Goal: Use online tool/utility: Utilize a website feature to perform a specific function

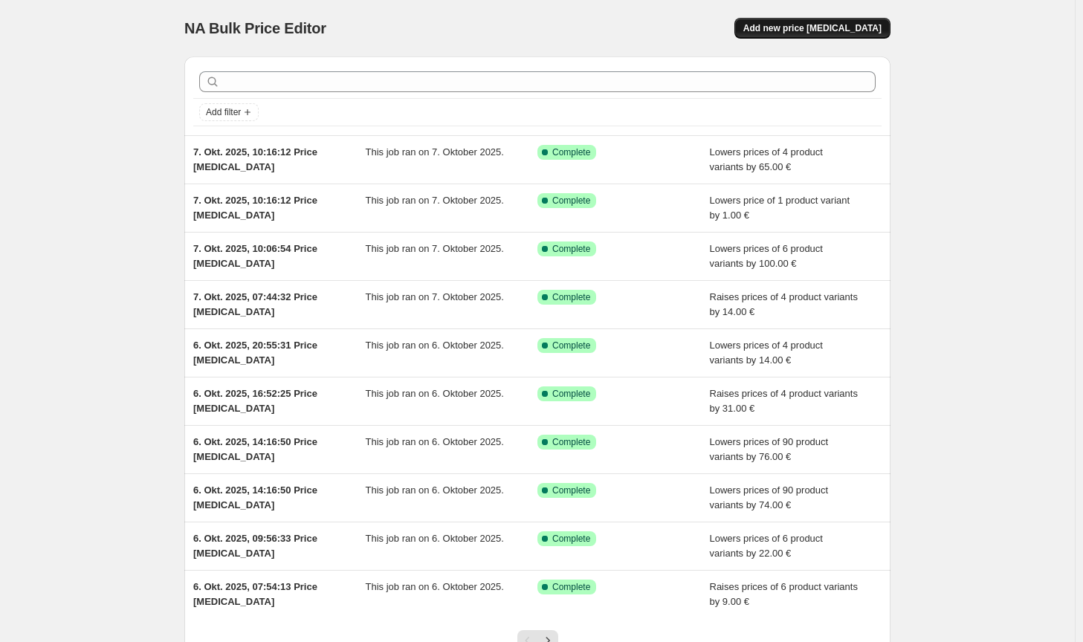
click at [859, 36] on button "Add new price [MEDICAL_DATA]" at bounding box center [812, 28] width 156 height 21
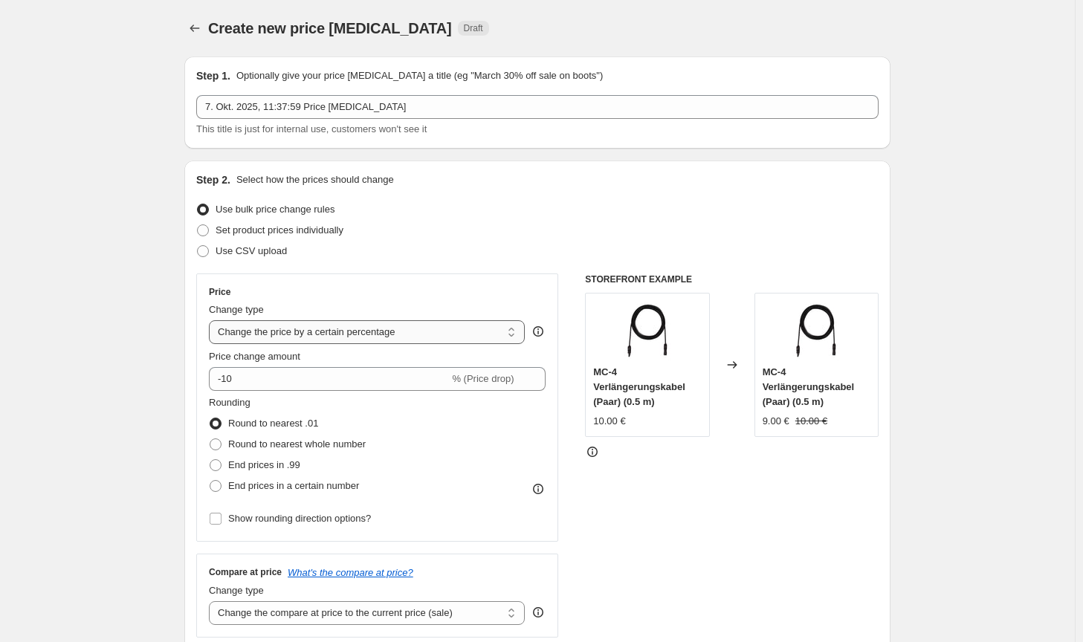
click at [344, 340] on select "Change the price to a certain amount Change the price by a certain amount Chang…" at bounding box center [367, 332] width 316 height 24
click at [348, 338] on select "Change the price to a certain amount Change the price by a certain amount Chang…" at bounding box center [367, 332] width 316 height 24
select select "by"
click at [212, 320] on select "Change the price to a certain amount Change the price by a certain amount Chang…" at bounding box center [367, 332] width 316 height 24
type input "-10.00"
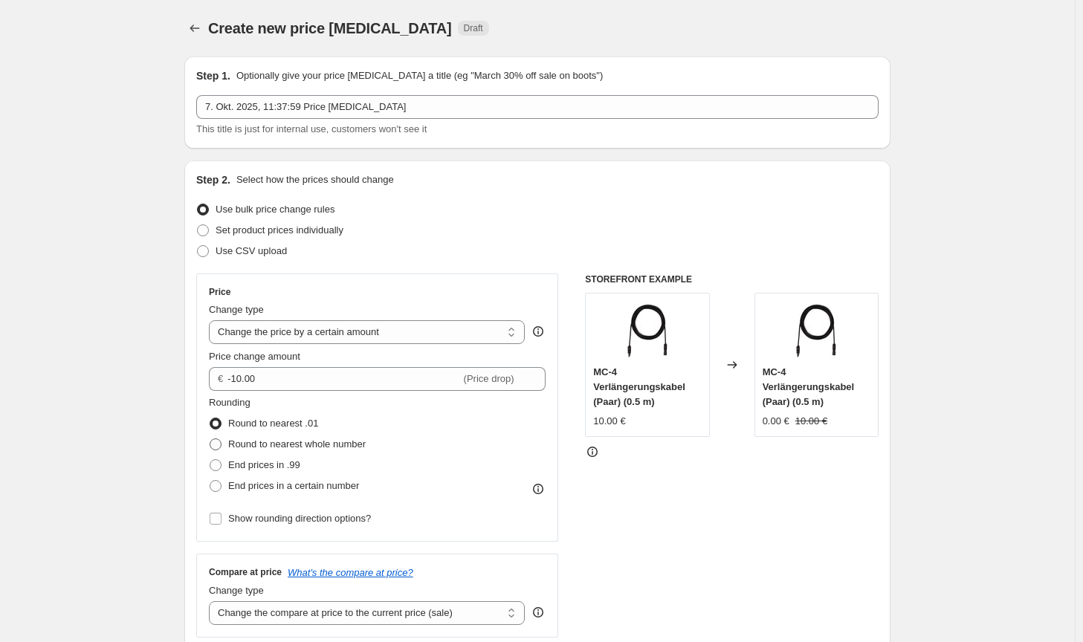
click at [273, 448] on span "Round to nearest whole number" at bounding box center [297, 444] width 138 height 11
click at [210, 439] on input "Round to nearest whole number" at bounding box center [210, 439] width 1 height 1
radio input "true"
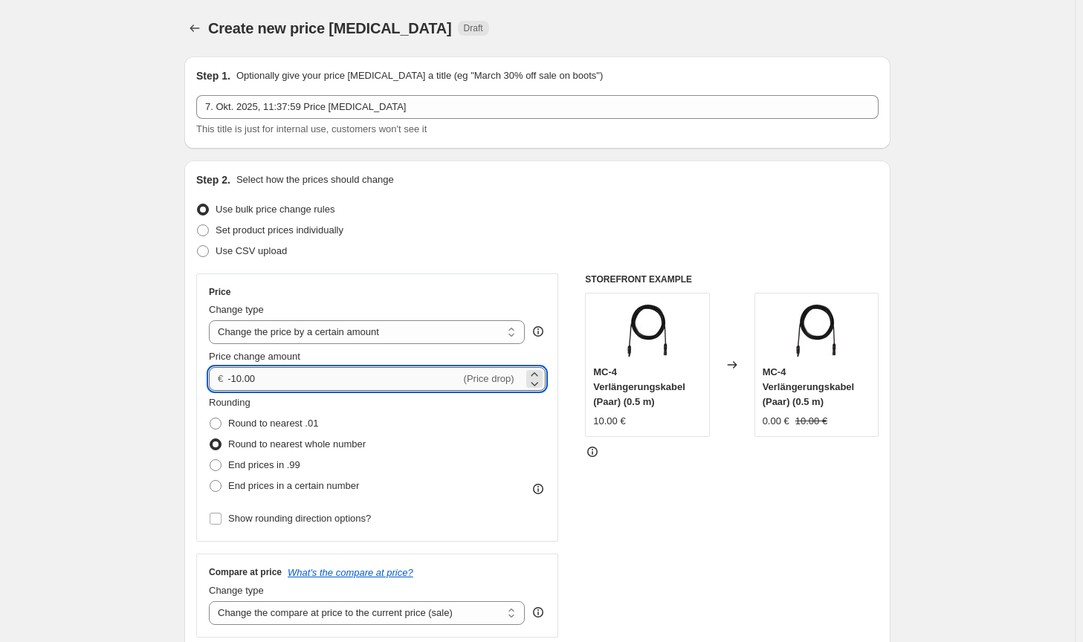
drag, startPoint x: 290, startPoint y: 384, endPoint x: 236, endPoint y: 376, distance: 54.8
click at [236, 376] on input "-10.00" at bounding box center [343, 379] width 233 height 24
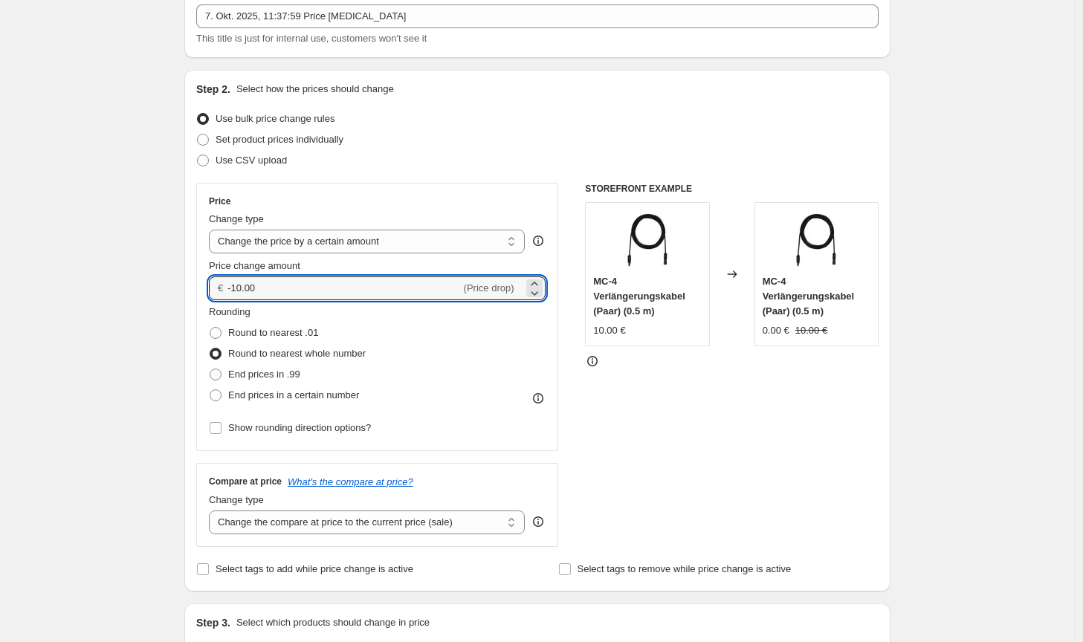
scroll to position [223, 0]
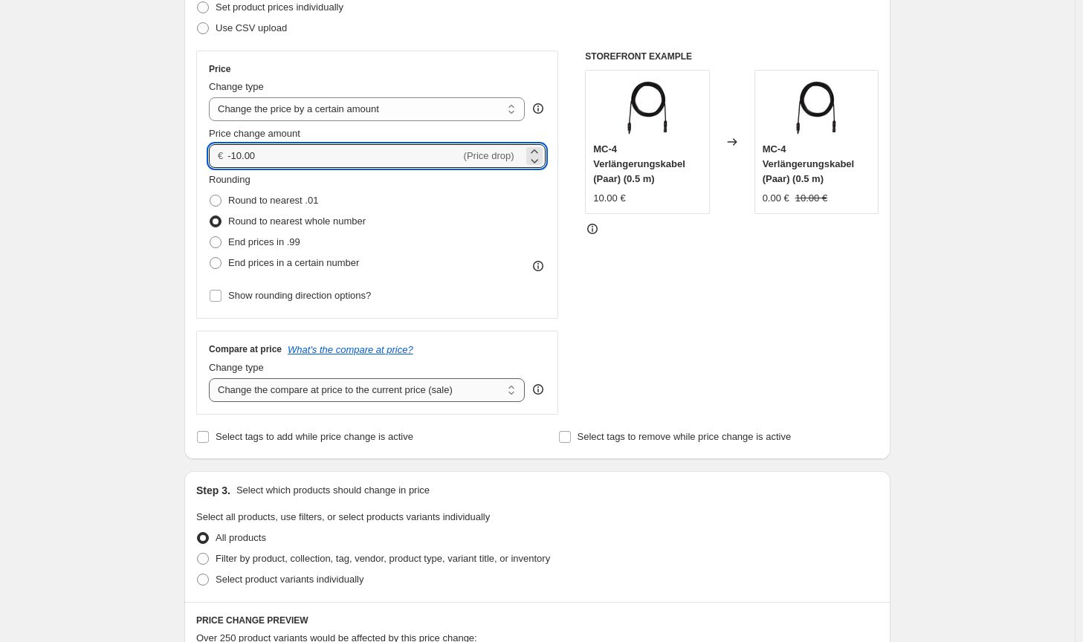
click at [436, 384] on select "Change the compare at price to the current price (sale) Change the compare at p…" at bounding box center [367, 390] width 316 height 24
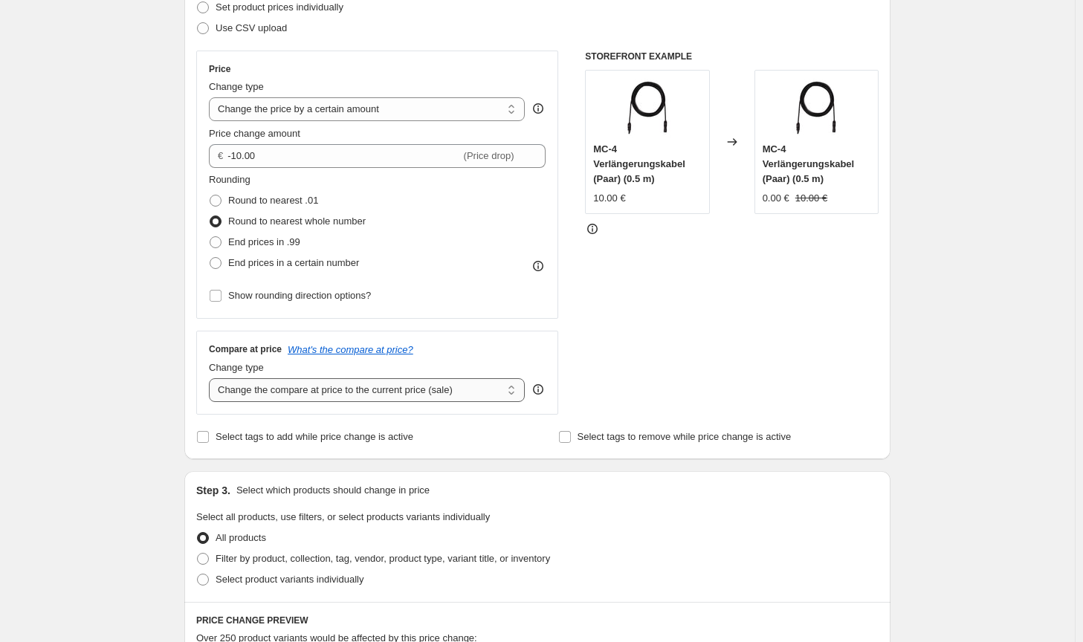
select select "no_change"
click at [212, 378] on select "Change the compare at price to the current price (sale) Change the compare at p…" at bounding box center [367, 390] width 316 height 24
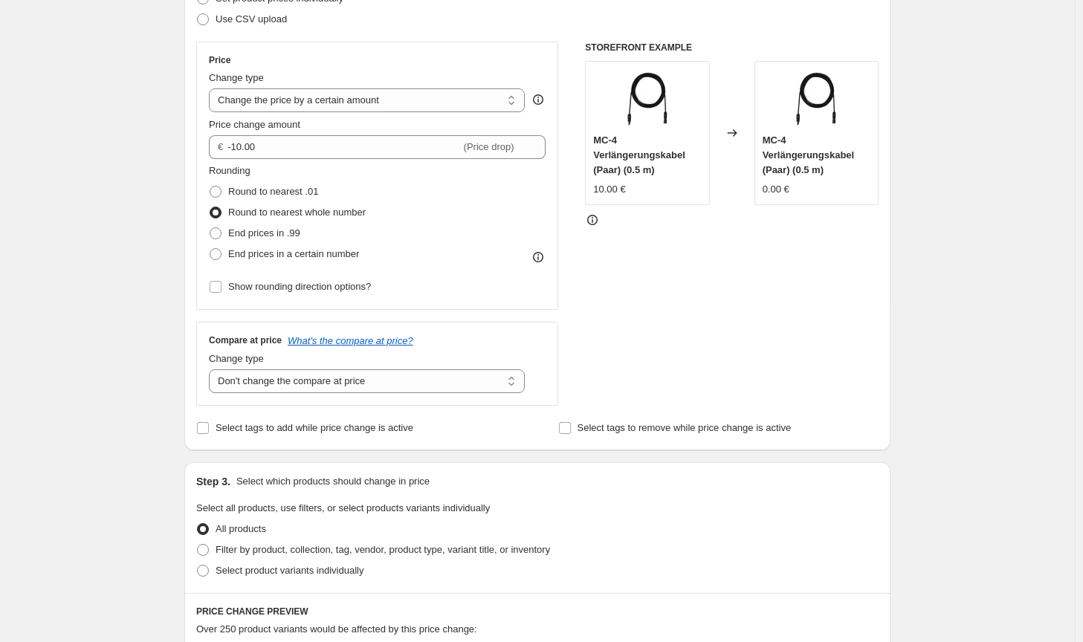
scroll to position [520, 0]
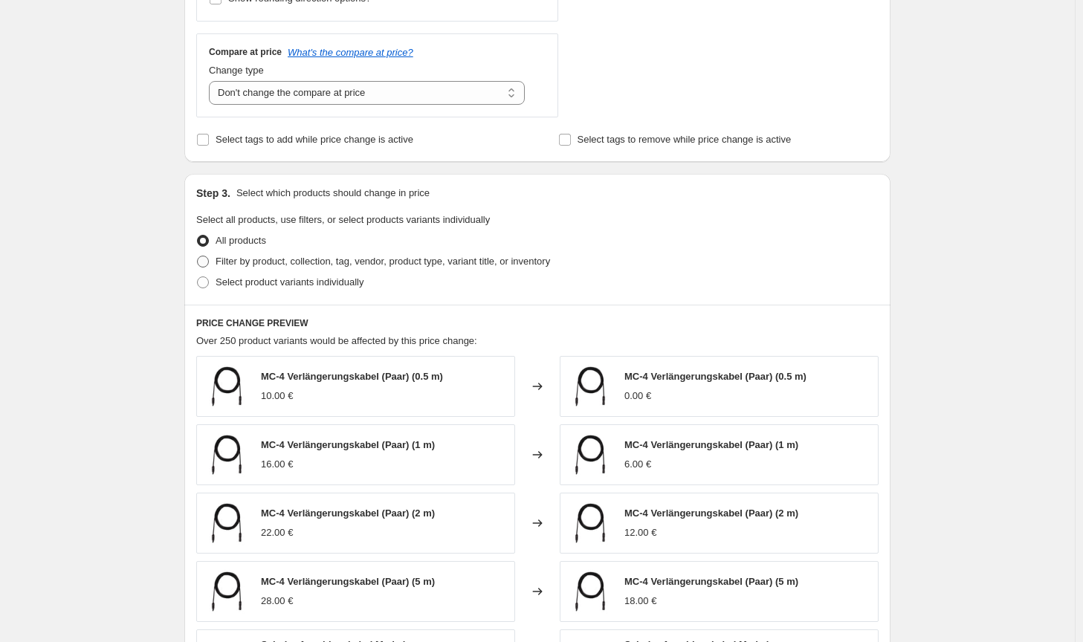
click at [492, 270] on label "Filter by product, collection, tag, vendor, product type, variant title, or inv…" at bounding box center [373, 261] width 354 height 21
click at [198, 256] on input "Filter by product, collection, tag, vendor, product type, variant title, or inv…" at bounding box center [197, 256] width 1 height 1
radio input "true"
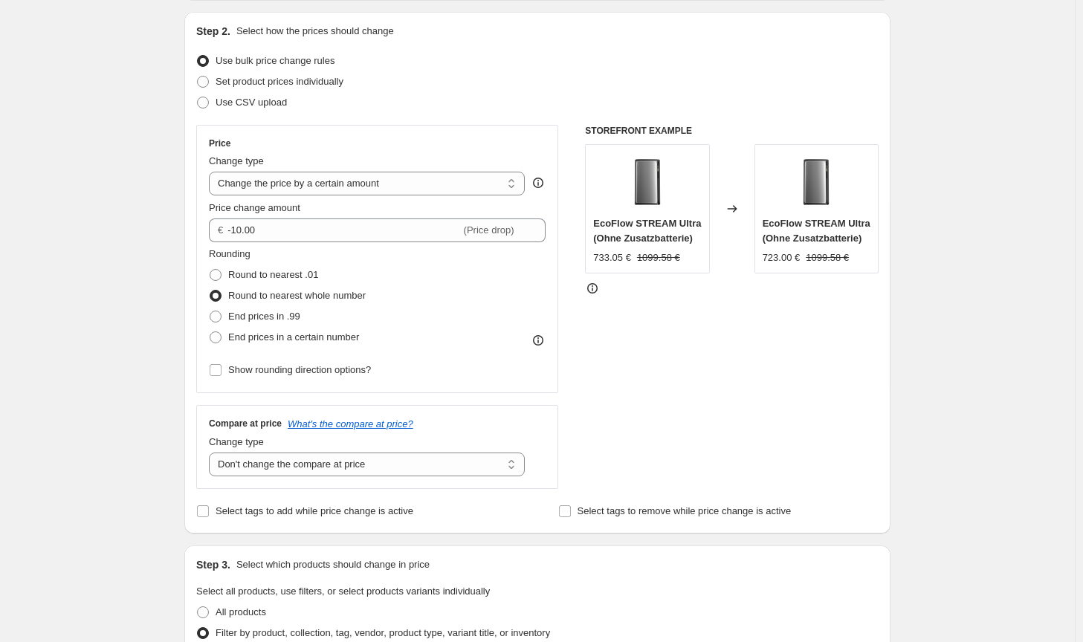
scroll to position [149, 0]
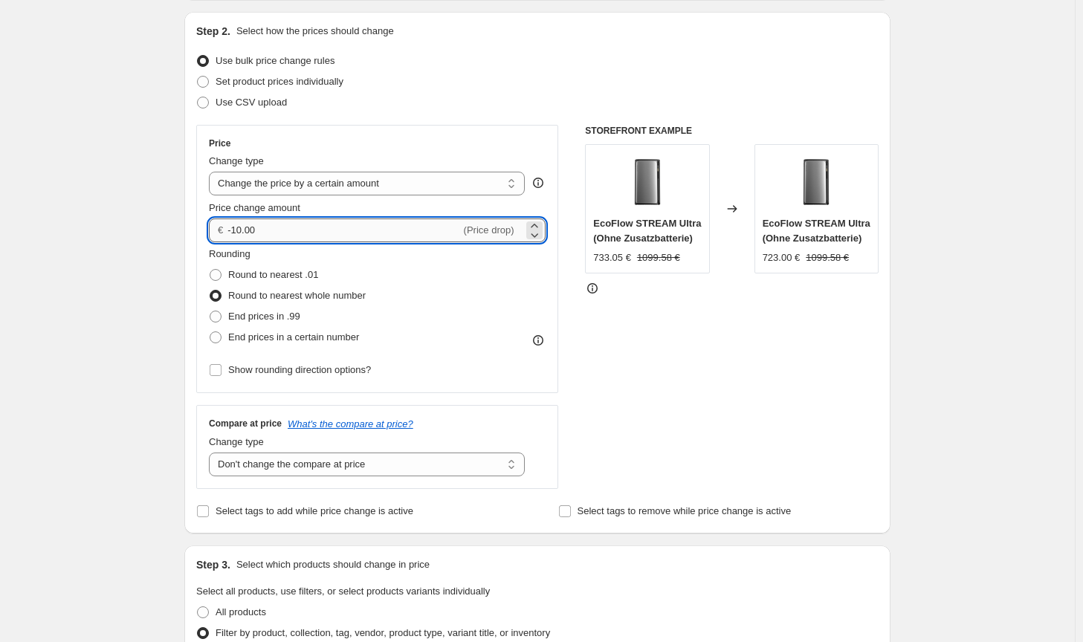
drag, startPoint x: 265, startPoint y: 230, endPoint x: 235, endPoint y: 230, distance: 30.5
click at [235, 230] on input "-10.00" at bounding box center [343, 231] width 233 height 24
click at [791, 459] on div "STOREFRONT EXAMPLE EcoFlow STREAM Ultra (Ohne Zusatzbatterie) 733.05 € 1099.58 …" at bounding box center [732, 307] width 294 height 364
drag, startPoint x: 242, startPoint y: 229, endPoint x: 235, endPoint y: 226, distance: 8.0
click at [235, 226] on input "-50.00" at bounding box center [343, 231] width 233 height 24
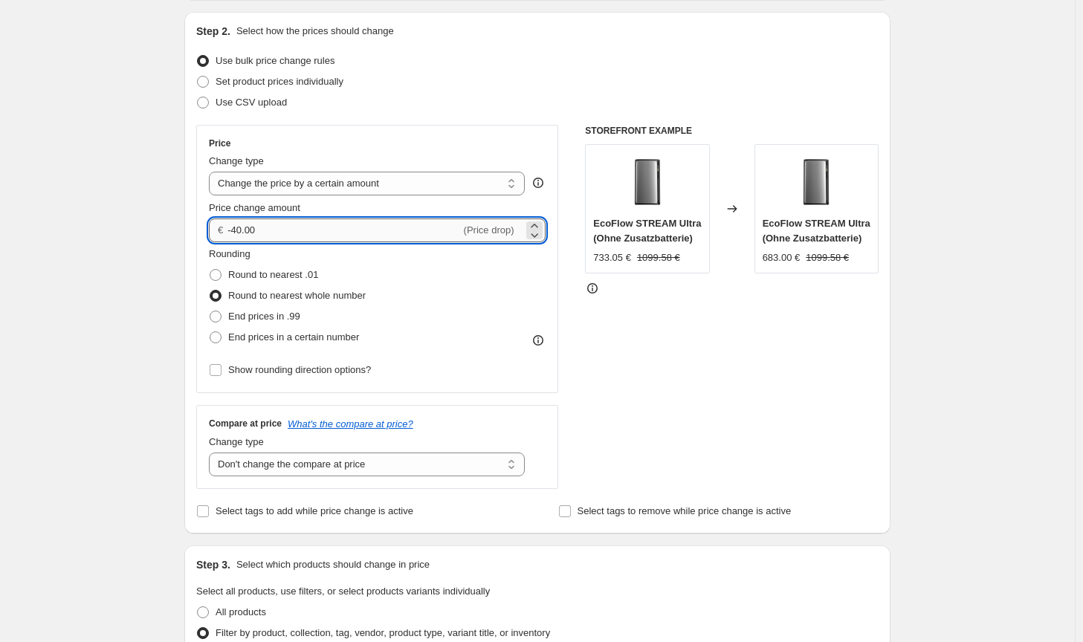
click at [242, 225] on input "-40.00" at bounding box center [343, 231] width 233 height 24
click at [817, 407] on div "STOREFRONT EXAMPLE EcoFlow STREAM Ultra (Ohne Zusatzbatterie) 733.05 € 1099.58 …" at bounding box center [732, 307] width 294 height 364
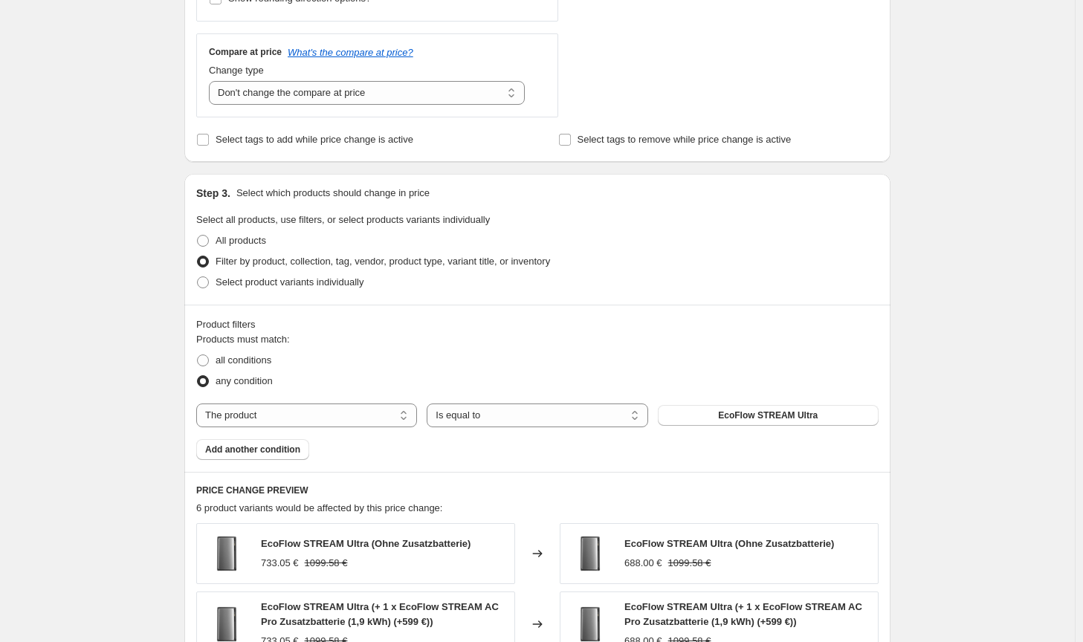
scroll to position [297, 0]
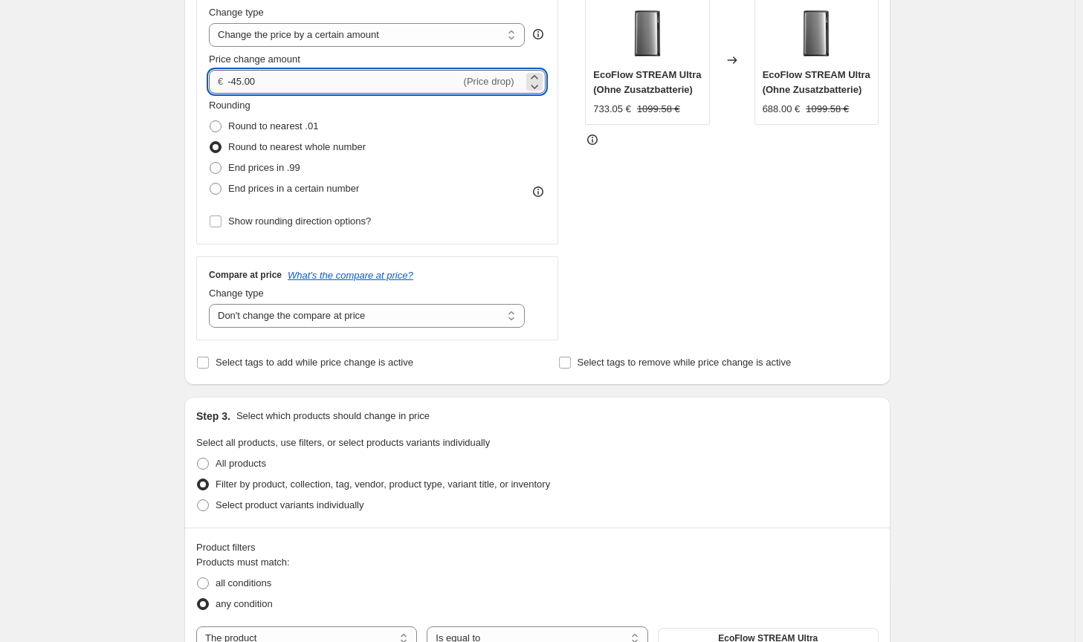
click at [240, 74] on input "-45.00" at bounding box center [343, 82] width 233 height 24
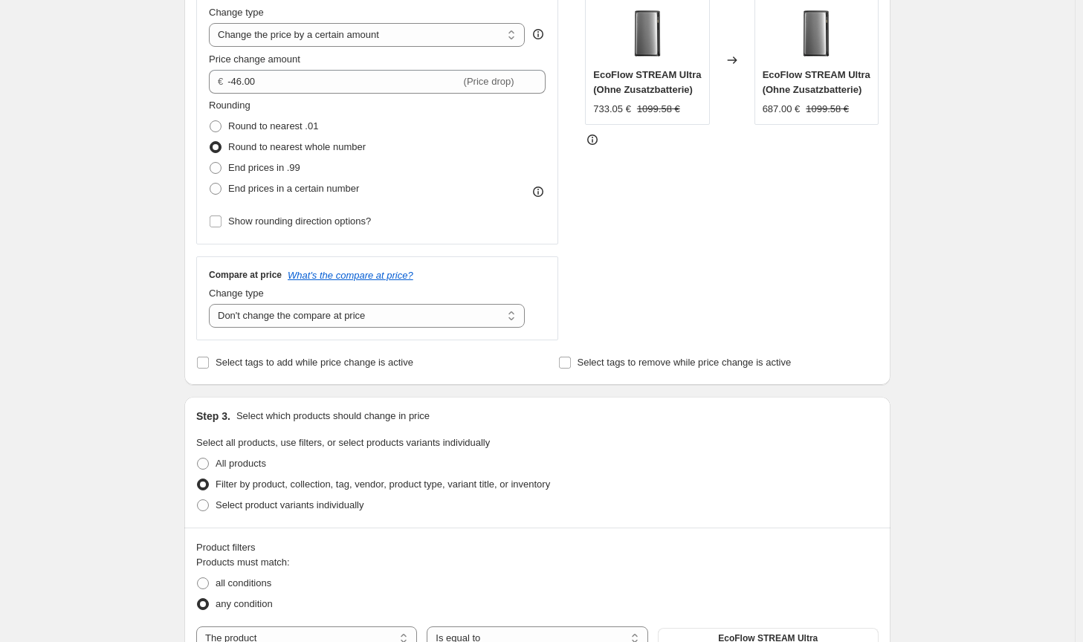
click at [661, 314] on div "STOREFRONT EXAMPLE EcoFlow STREAM Ultra (Ohne Zusatzbatterie) 733.05 € 1099.58 …" at bounding box center [732, 158] width 294 height 364
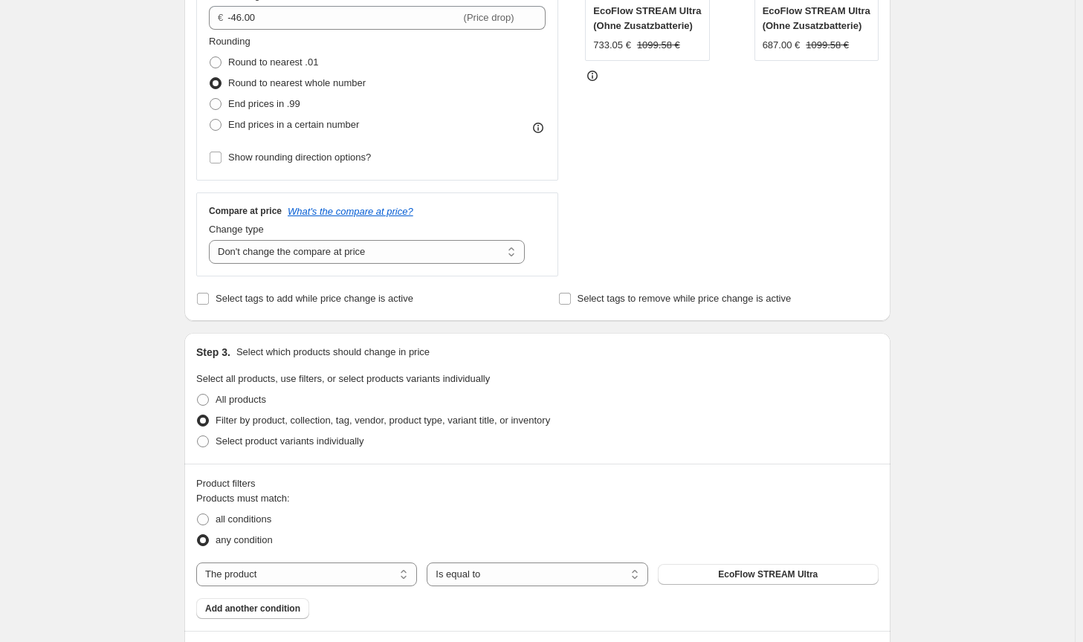
scroll to position [223, 0]
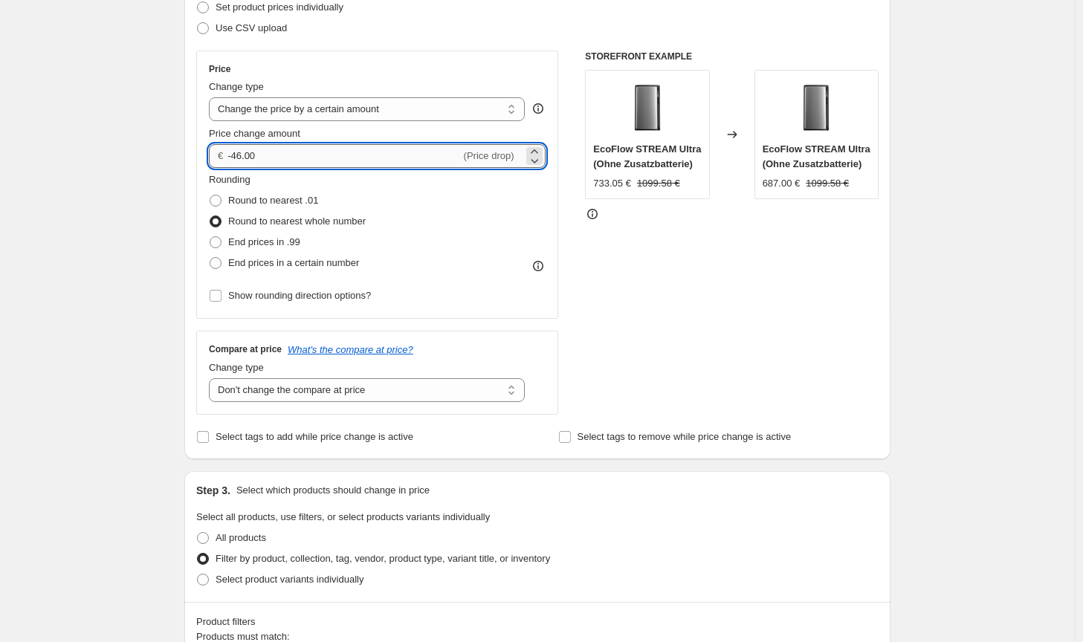
click at [243, 152] on input "-46.00" at bounding box center [343, 156] width 233 height 24
type input "-44.00"
click at [598, 299] on div "STOREFRONT EXAMPLE EcoFlow STREAM Ultra (Ohne Zusatzbatterie) 733.05 € 1099.58 …" at bounding box center [732, 233] width 294 height 364
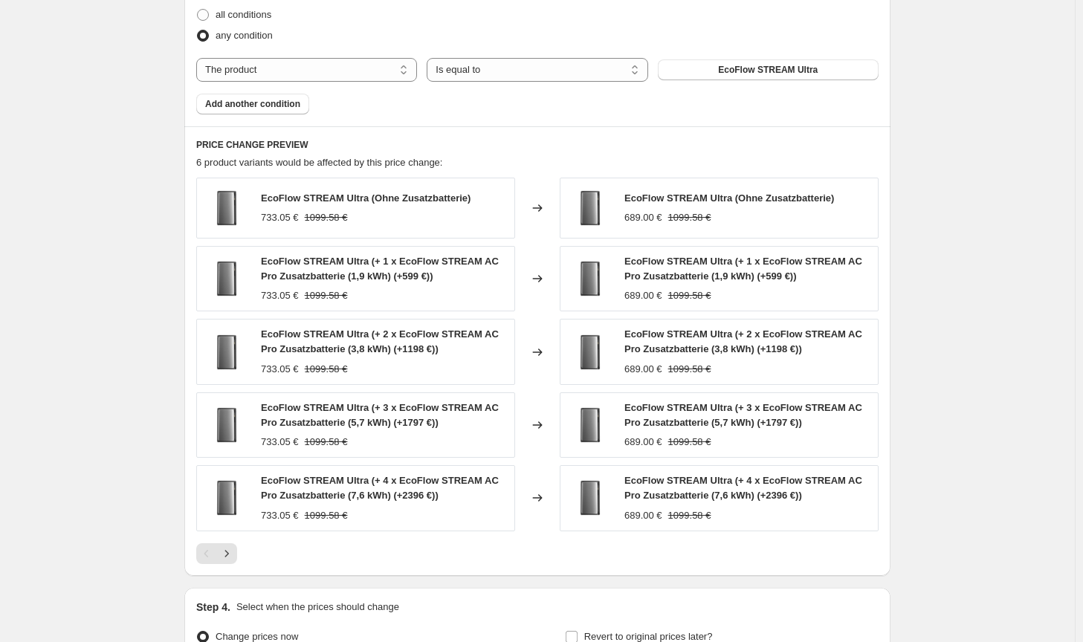
scroll to position [1029, 0]
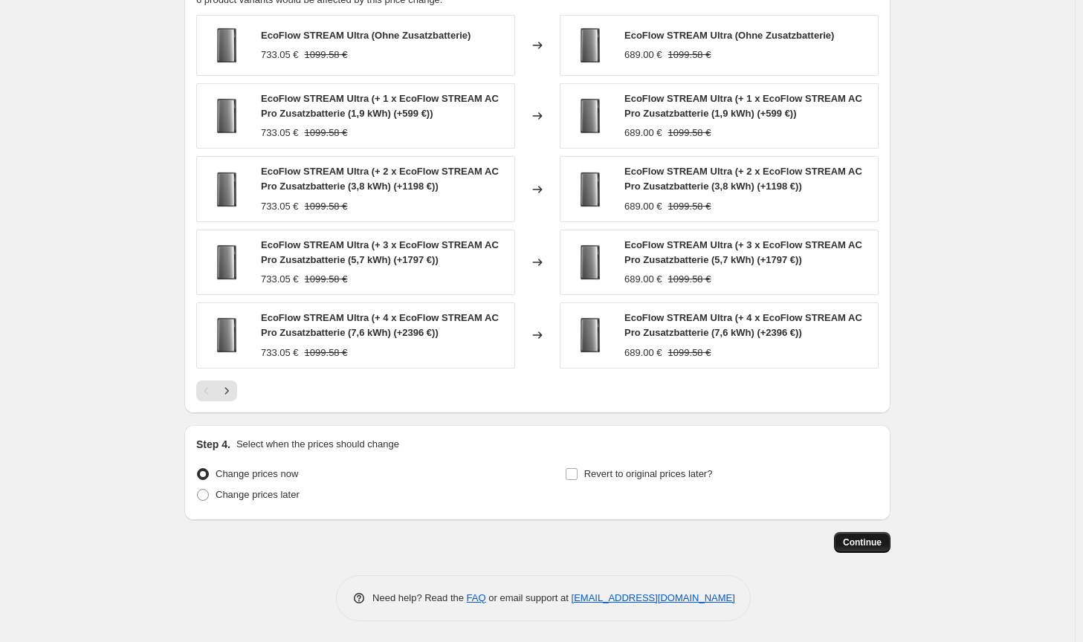
click at [858, 535] on button "Continue" at bounding box center [862, 542] width 56 height 21
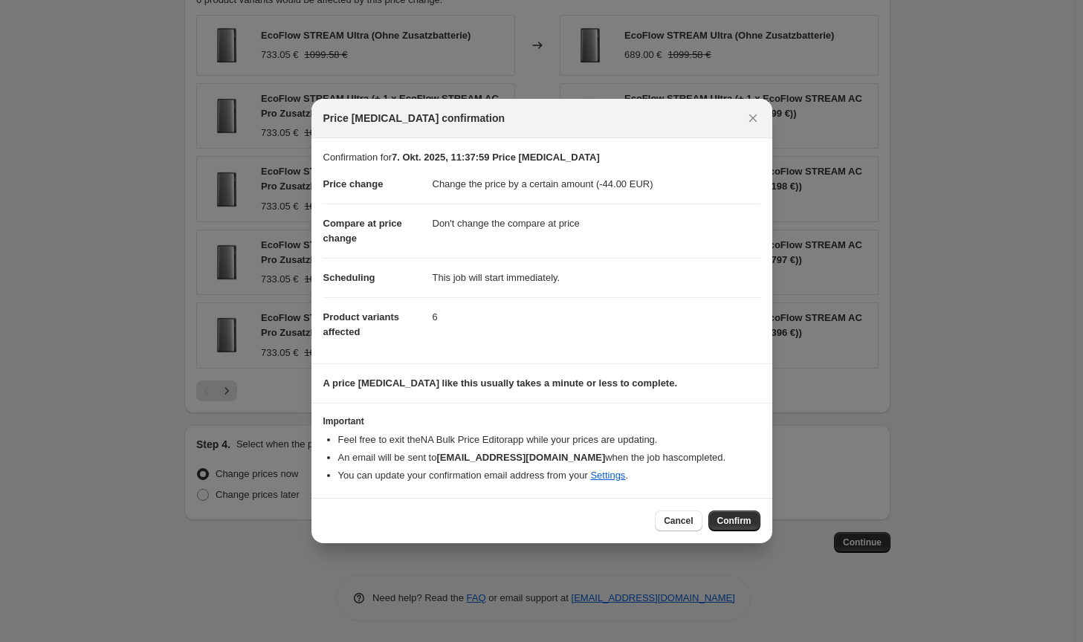
click at [737, 523] on span "Confirm" at bounding box center [734, 521] width 34 height 12
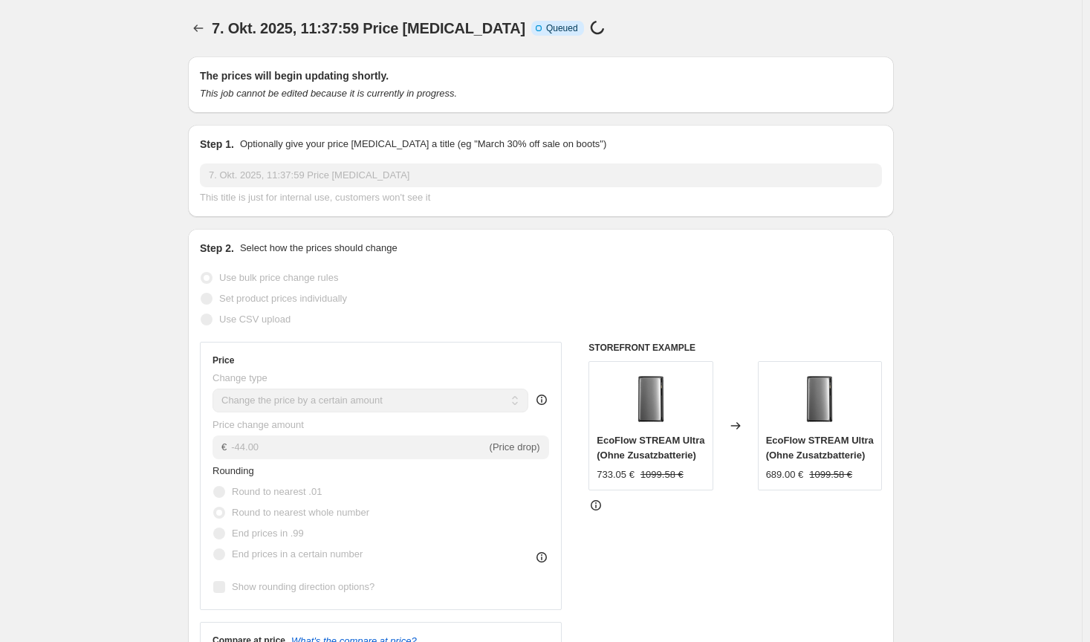
select select "by"
select select "no_change"
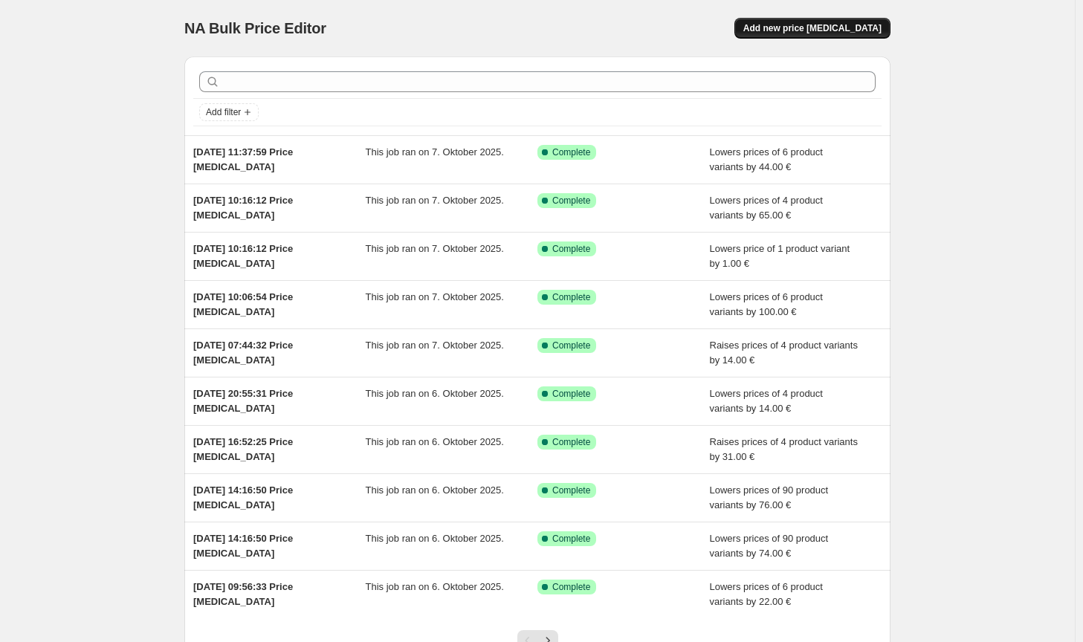
click at [865, 25] on span "Add new price [MEDICAL_DATA]" at bounding box center [812, 28] width 138 height 12
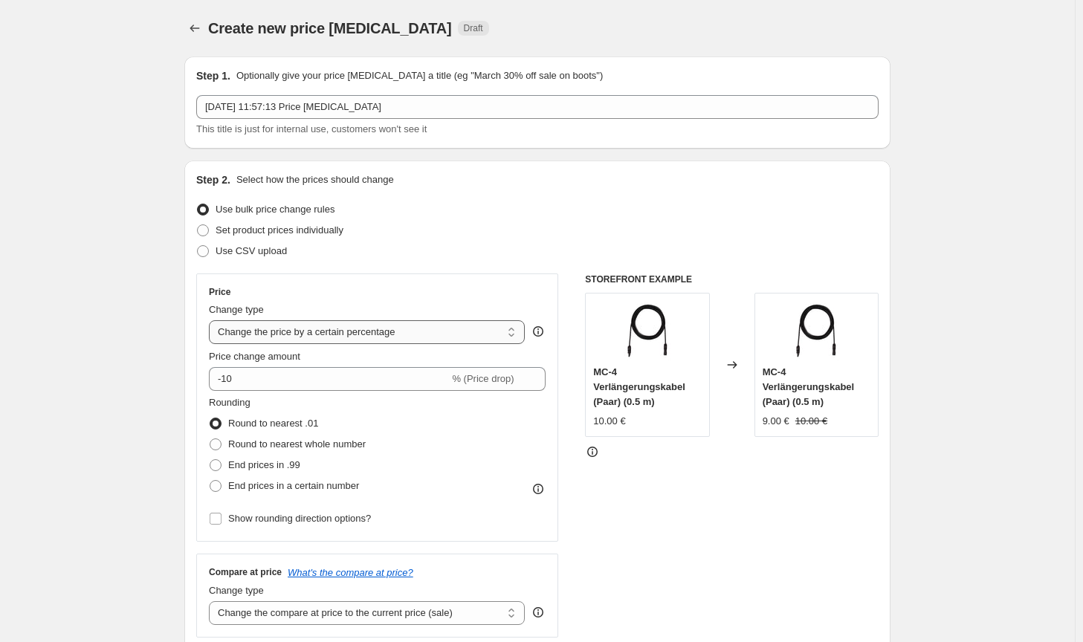
click at [430, 329] on select "Change the price to a certain amount Change the price by a certain amount Chang…" at bounding box center [367, 332] width 316 height 24
select select "by"
click at [212, 320] on select "Change the price to a certain amount Change the price by a certain amount Chang…" at bounding box center [367, 332] width 316 height 24
type input "-10.00"
click at [297, 445] on span "Round to nearest whole number" at bounding box center [297, 444] width 138 height 11
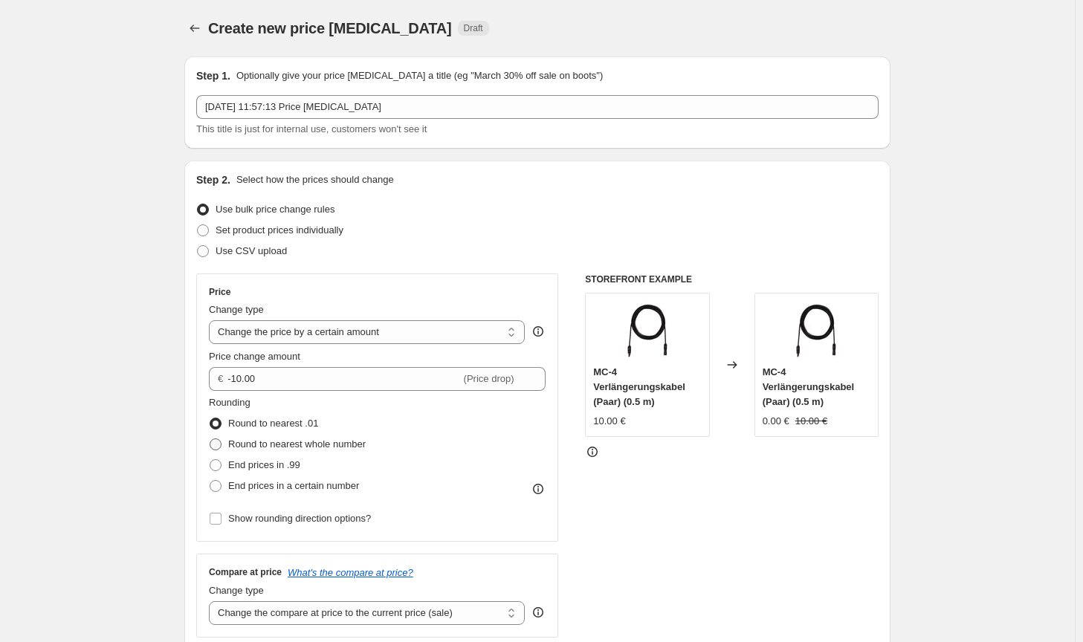
click at [210, 439] on input "Round to nearest whole number" at bounding box center [210, 439] width 1 height 1
radio input "true"
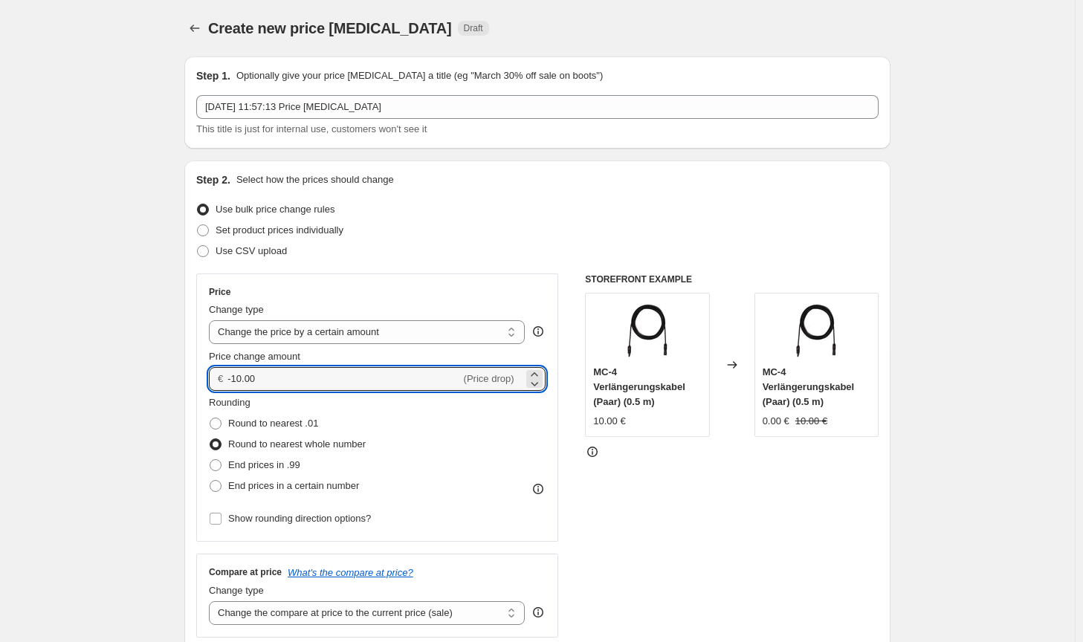
drag, startPoint x: 279, startPoint y: 383, endPoint x: 223, endPoint y: 379, distance: 55.9
click at [223, 379] on div "€ -10.00 (Price drop)" at bounding box center [377, 379] width 337 height 24
type input "50.00"
click at [693, 573] on div "STOREFRONT EXAMPLE MC-4 Verlängerungskabel (Paar) (0.5 m) 10.00 € Changed to MC…" at bounding box center [732, 456] width 294 height 364
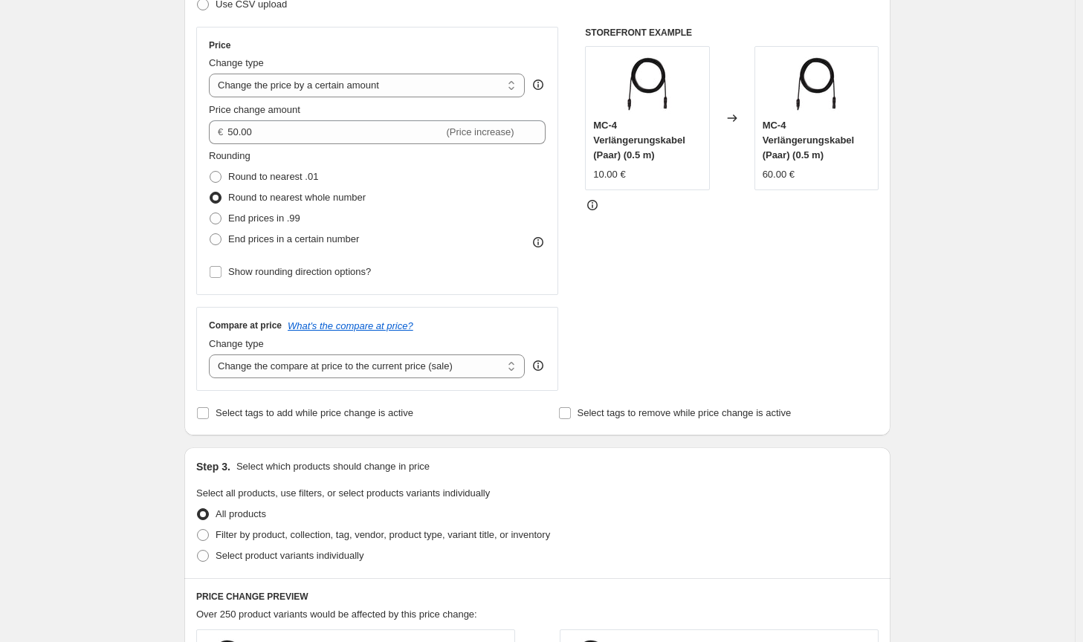
scroll to position [297, 0]
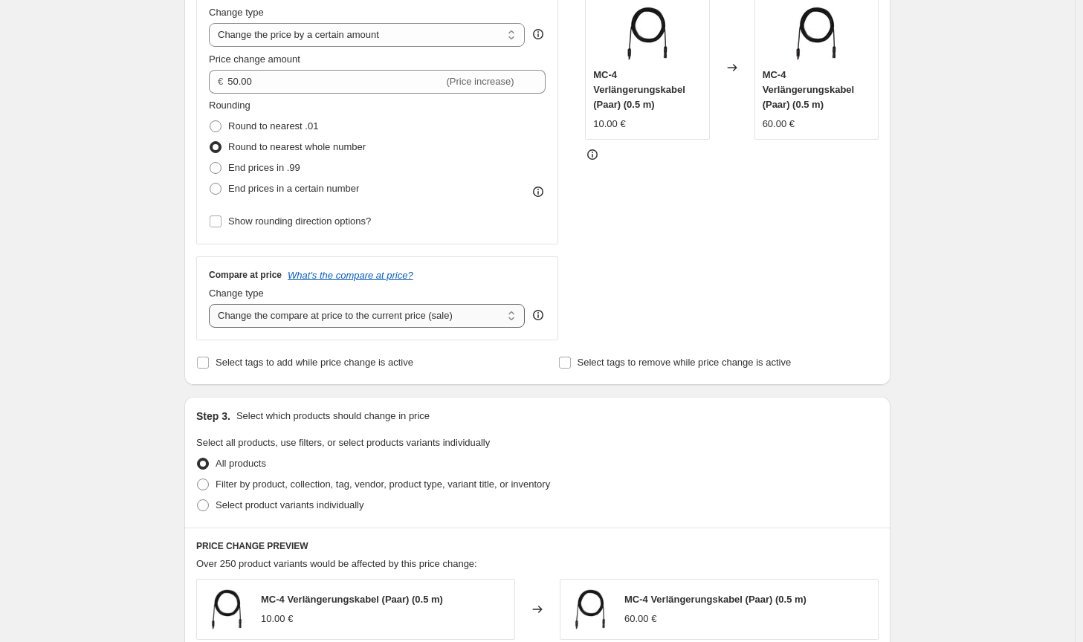
click at [436, 316] on select "Change the compare at price to the current price (sale) Change the compare at p…" at bounding box center [367, 316] width 316 height 24
select select "no_change"
click at [212, 304] on select "Change the compare at price to the current price (sale) Change the compare at p…" at bounding box center [367, 316] width 316 height 24
click at [369, 485] on span "Filter by product, collection, tag, vendor, product type, variant title, or inv…" at bounding box center [383, 484] width 334 height 11
click at [198, 479] on input "Filter by product, collection, tag, vendor, product type, variant title, or inv…" at bounding box center [197, 479] width 1 height 1
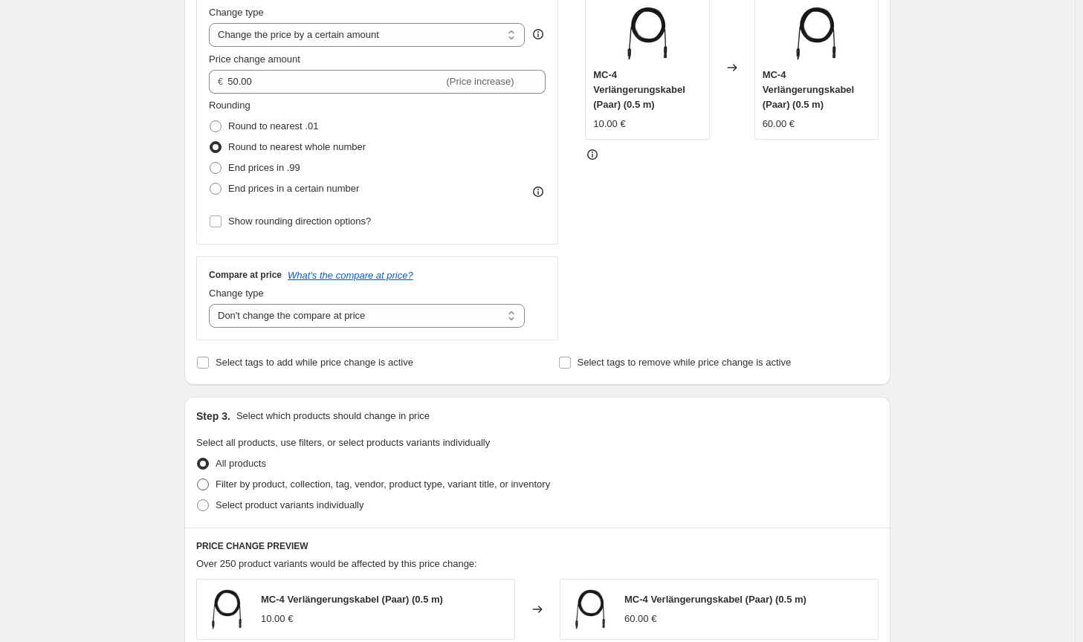
radio input "true"
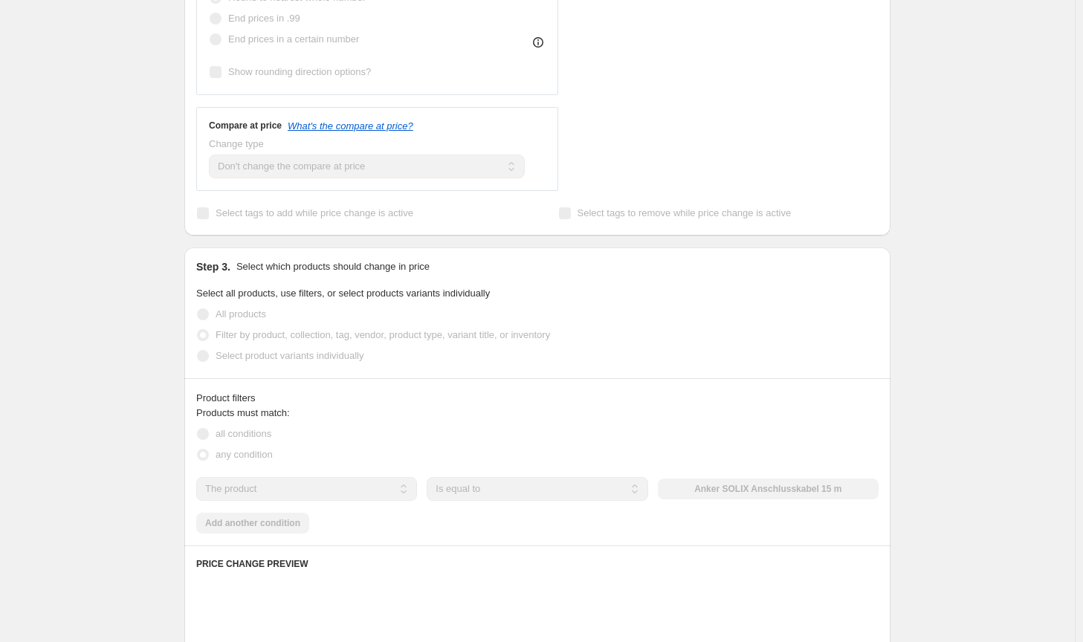
scroll to position [520, 0]
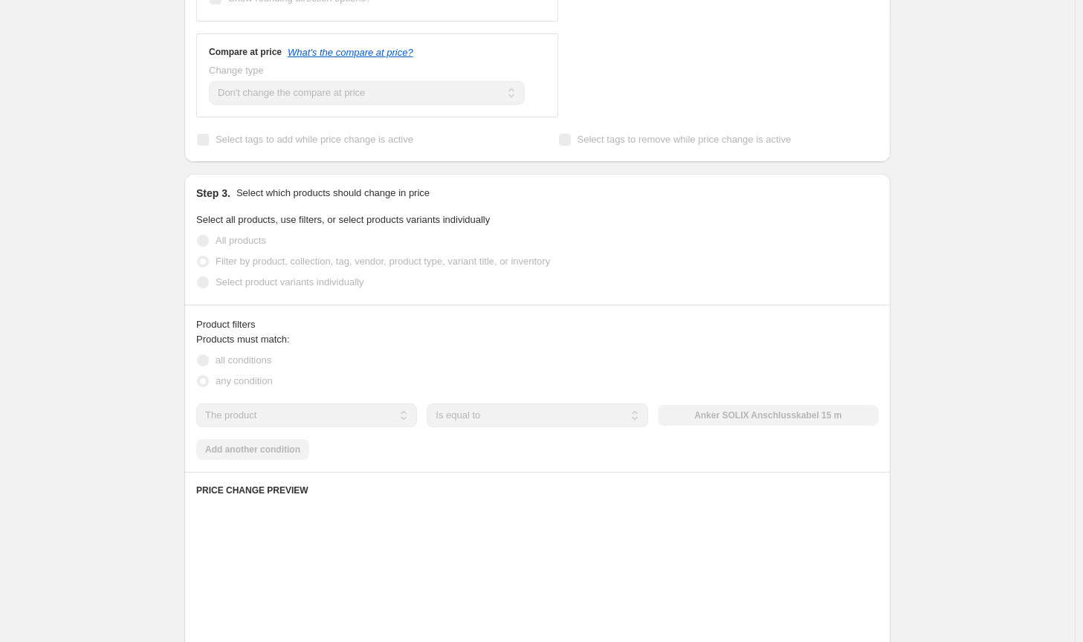
click at [751, 429] on div "Products must match: all conditions any condition The product The product's col…" at bounding box center [537, 396] width 682 height 128
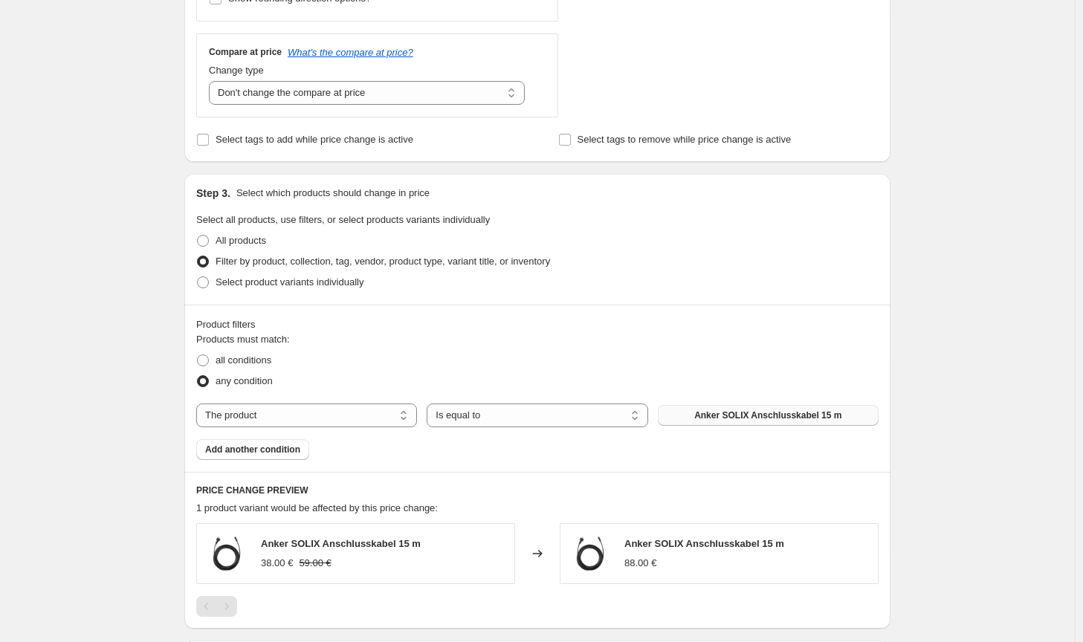
click at [754, 424] on button "Anker SOLIX Anschlusskabel 15 m" at bounding box center [768, 415] width 221 height 21
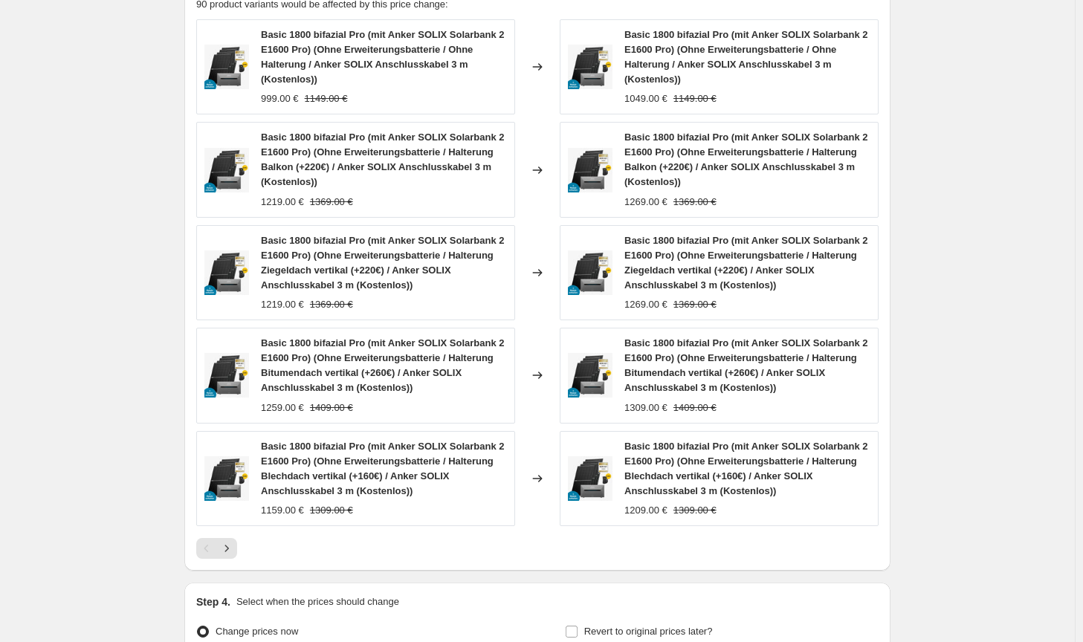
scroll to position [1191, 0]
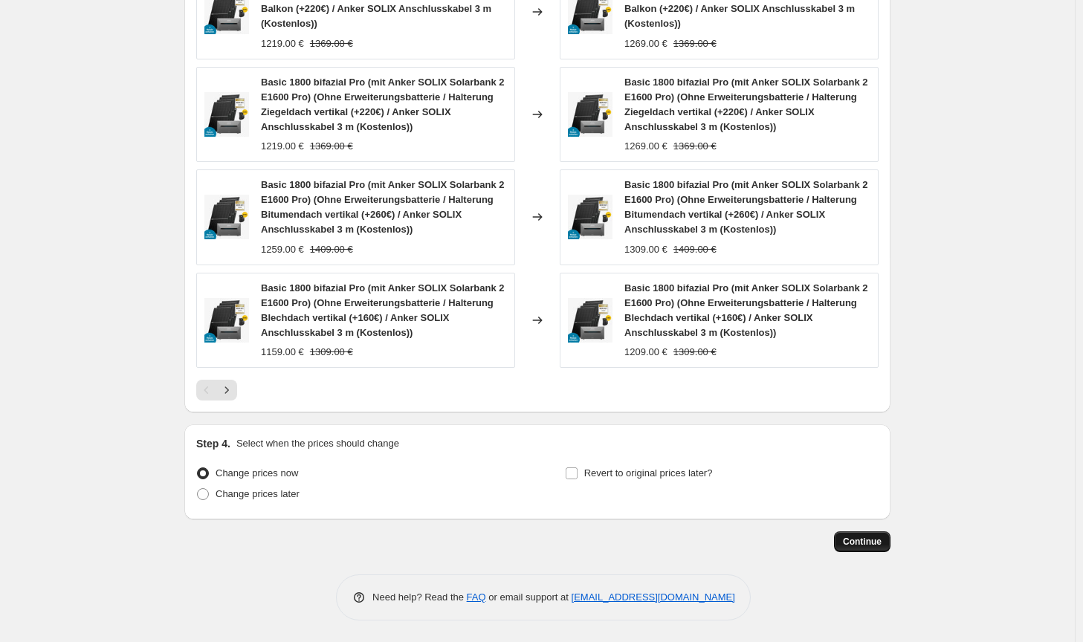
click at [873, 543] on span "Continue" at bounding box center [862, 542] width 39 height 12
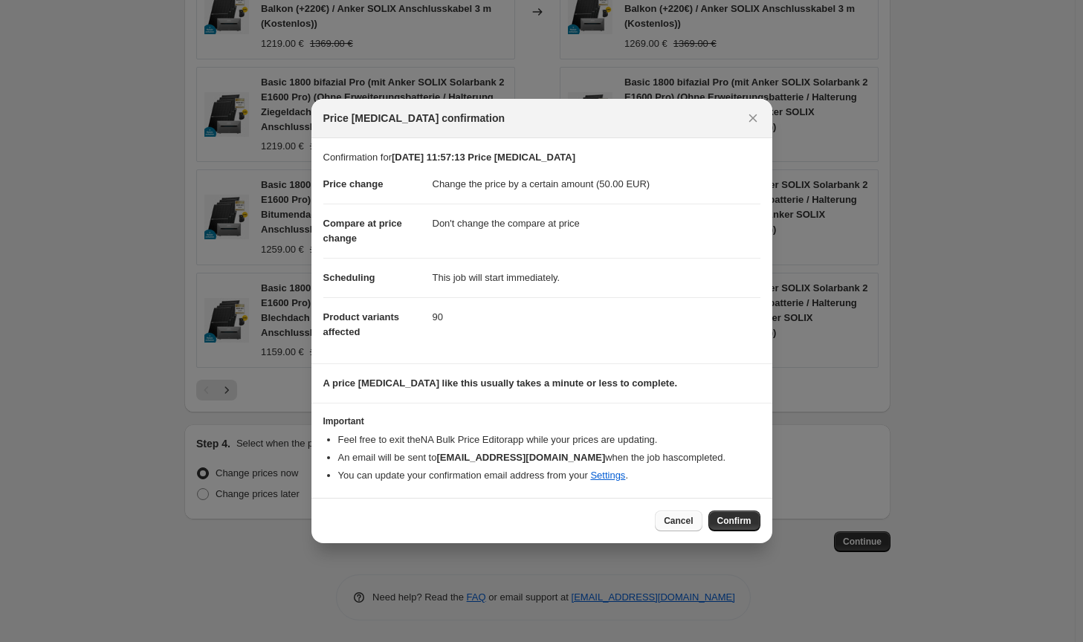
click at [681, 520] on span "Cancel" at bounding box center [678, 521] width 29 height 12
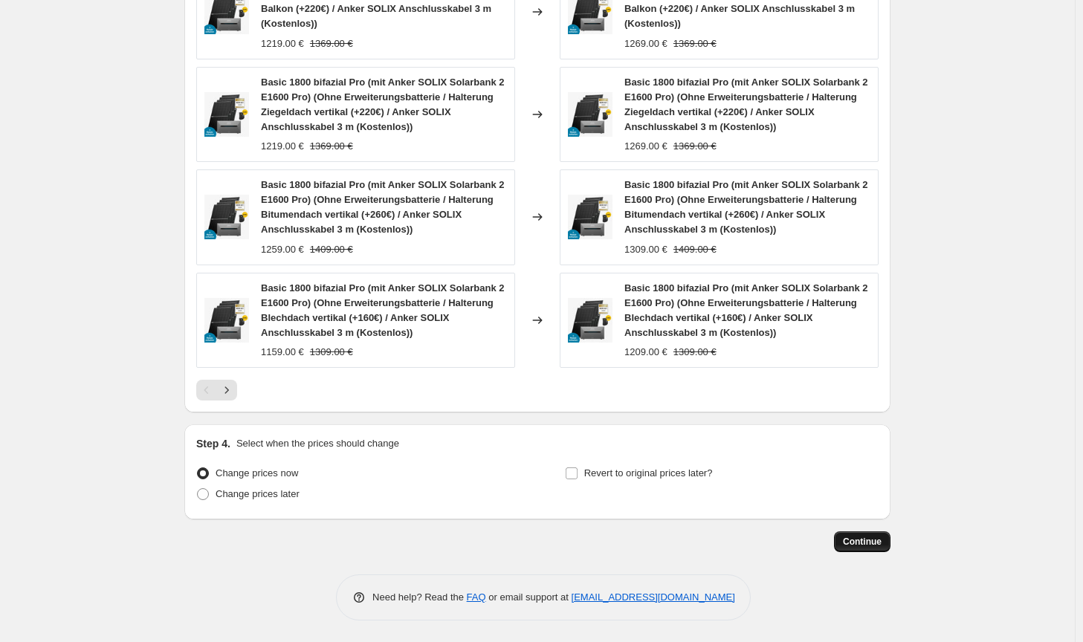
click at [847, 542] on button "Continue" at bounding box center [862, 541] width 56 height 21
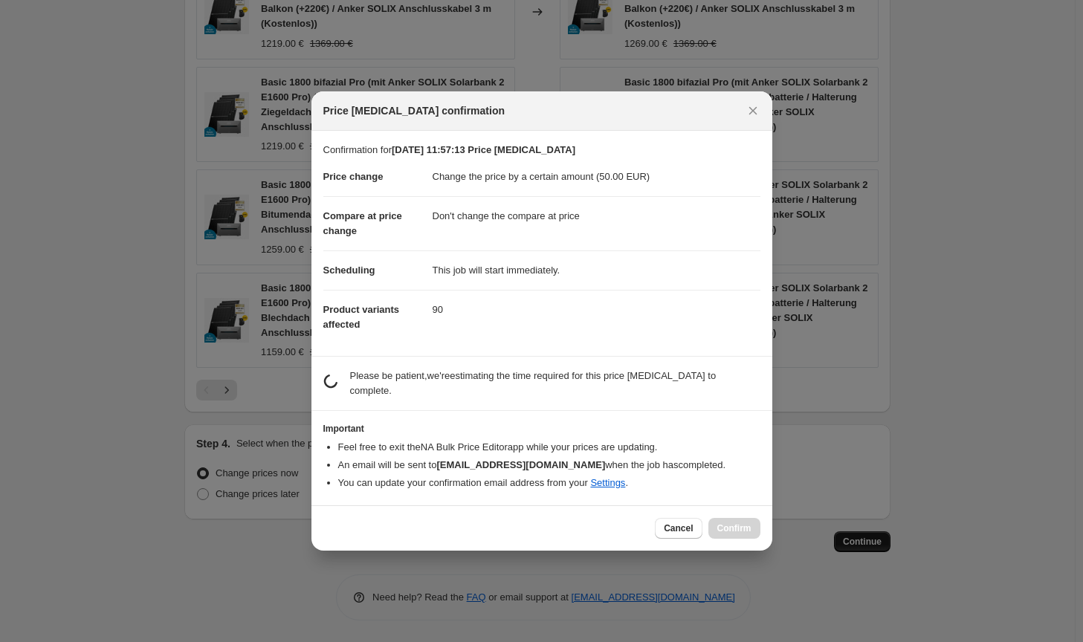
scroll to position [0, 0]
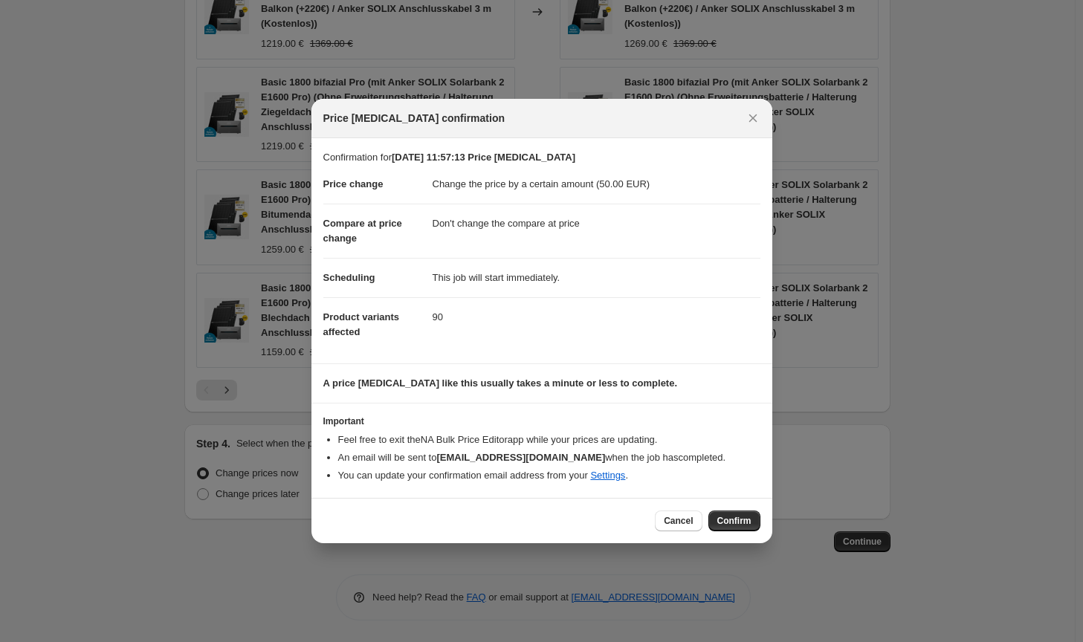
click at [721, 524] on span "Confirm" at bounding box center [734, 521] width 34 height 12
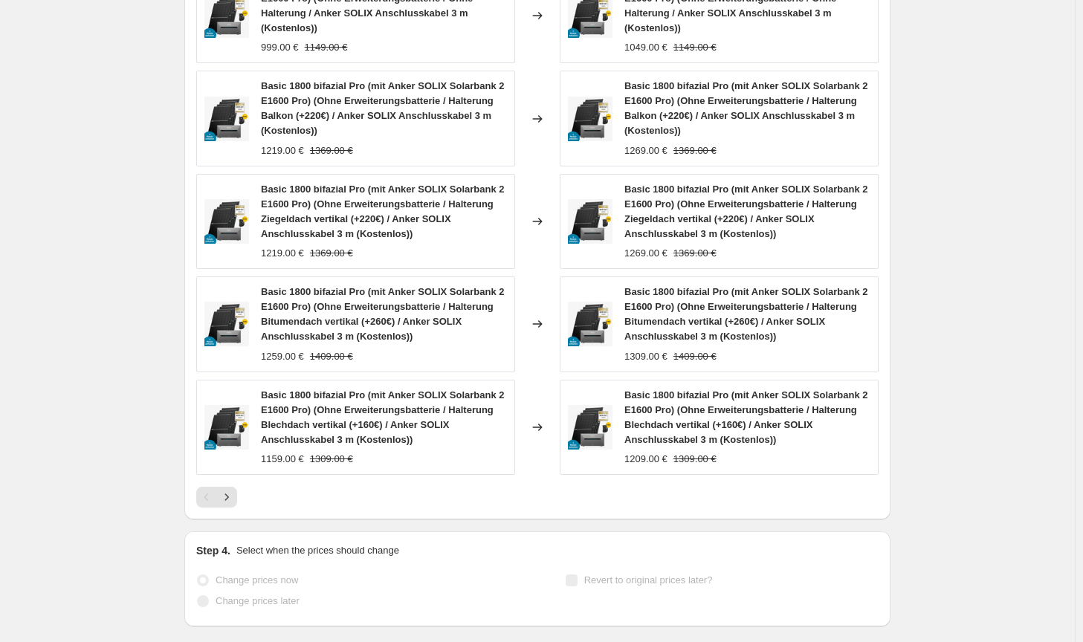
scroll to position [1230, 0]
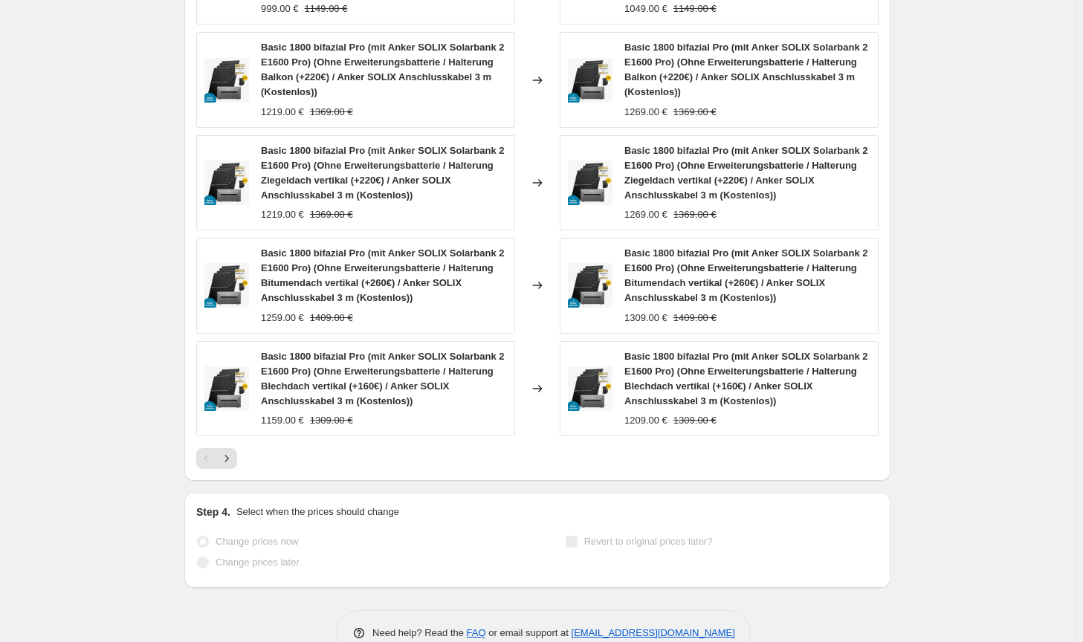
select select "by"
select select "no_change"
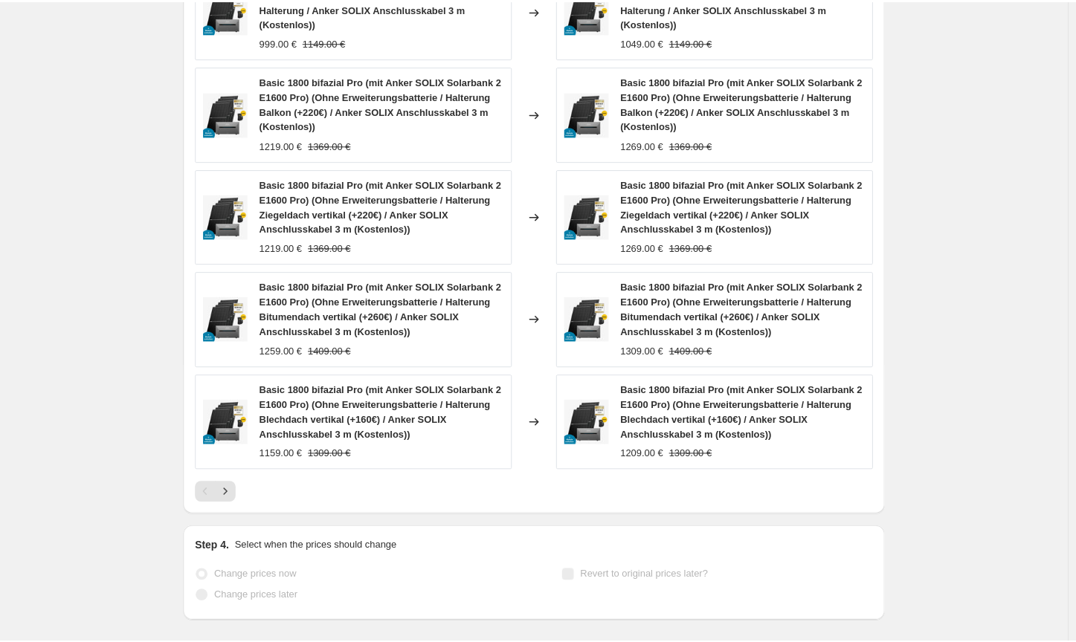
scroll to position [0, 0]
